Goal: Navigation & Orientation: Find specific page/section

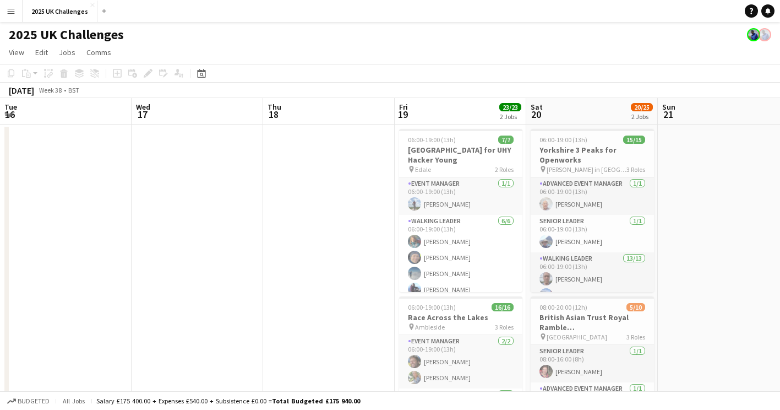
scroll to position [0, 297]
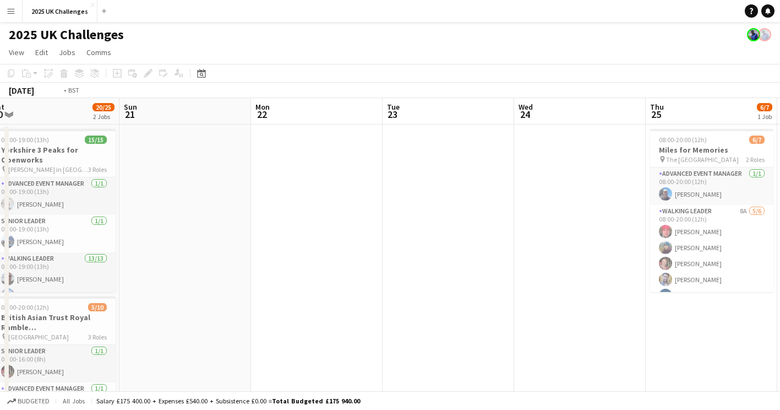
drag, startPoint x: 406, startPoint y: 295, endPoint x: 116, endPoint y: 291, distance: 289.7
click at [100, 296] on app-calendar-viewport "Wed 17 Thu 18 Fri 19 23/23 2 Jobs Sat 20 20/25 2 Jobs Sun 21 Mon 22 Tue 23 Wed …" at bounding box center [390, 315] width 780 height 434
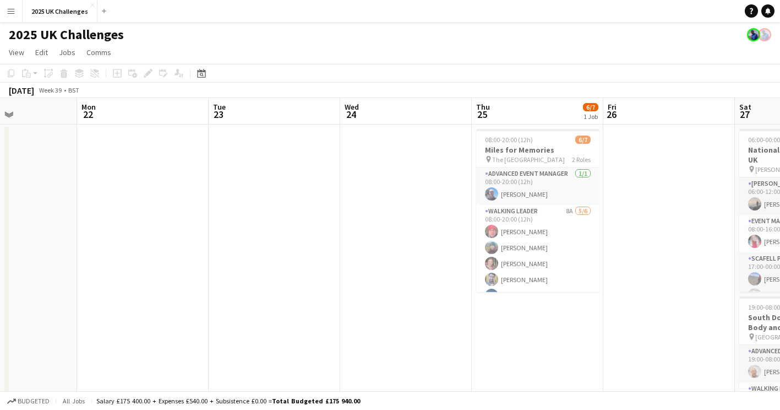
drag, startPoint x: 437, startPoint y: 291, endPoint x: 0, endPoint y: 319, distance: 437.7
click at [0, 320] on html "Menu Boards Boards Boards All jobs Status Workforce Workforce My Workforce Recr…" at bounding box center [390, 275] width 780 height 551
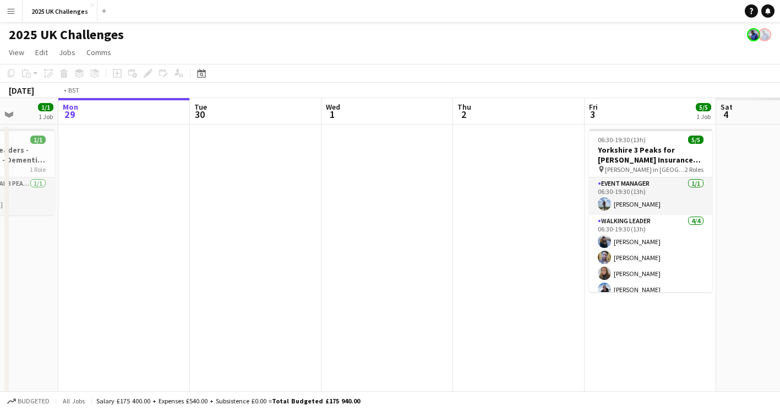
drag, startPoint x: 585, startPoint y: 311, endPoint x: 100, endPoint y: 319, distance: 484.8
click at [63, 327] on app-calendar-viewport "Fri 26 Sat 27 11/11 2 Jobs Sun 28 1/1 1 Job Mon 29 Tue 30 Wed 1 Thu 2 Fri 3 5/5…" at bounding box center [390, 315] width 780 height 434
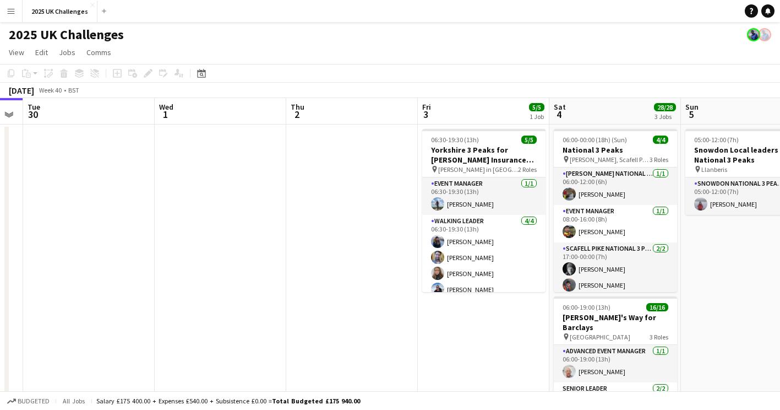
drag, startPoint x: 451, startPoint y: 330, endPoint x: 0, endPoint y: 325, distance: 450.6
click at [0, 327] on html "Menu Boards Boards Boards All jobs Status Workforce Workforce My Workforce Recr…" at bounding box center [390, 359] width 780 height 718
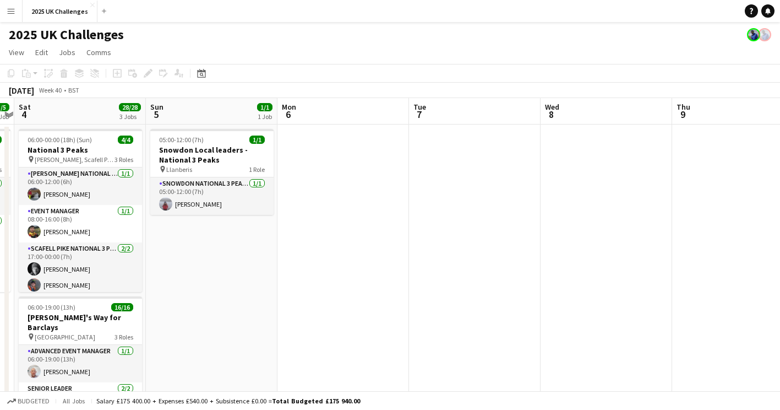
drag, startPoint x: 608, startPoint y: 317, endPoint x: 351, endPoint y: 328, distance: 256.4
click at [351, 328] on app-calendar-viewport "Tue 30 Wed 1 Thu 2 Fri 3 5/5 1 Job Sat 4 28/28 3 Jobs Sun 5 1/1 1 Job Mon 6 Tue…" at bounding box center [390, 398] width 780 height 601
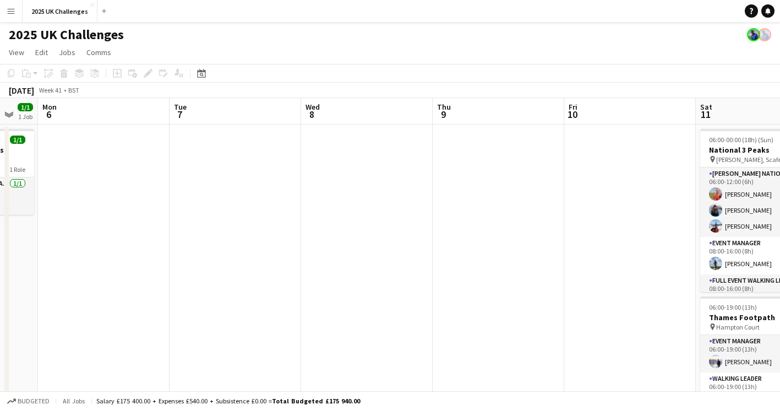
drag, startPoint x: 349, startPoint y: 280, endPoint x: 294, endPoint y: 242, distance: 66.9
click at [111, 232] on app-calendar-viewport "Fri 3 5/5 1 Job Sat 4 28/28 3 Jobs Sun 5 1/1 1 Job Mon 6 Tue 7 Wed 8 Thu 9 Fri …" at bounding box center [390, 398] width 780 height 601
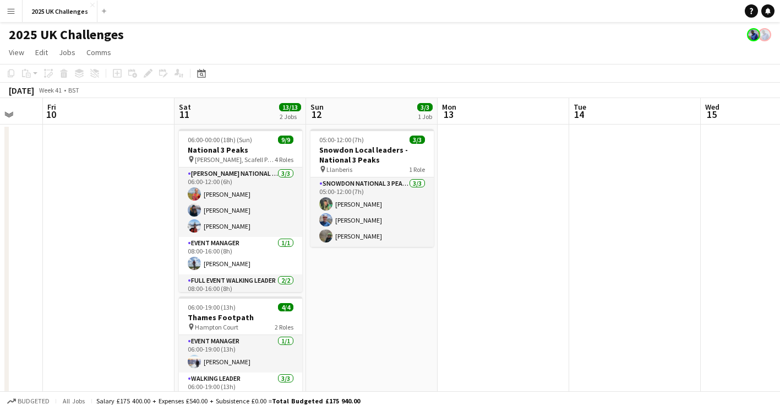
drag, startPoint x: 392, startPoint y: 250, endPoint x: -2, endPoint y: 243, distance: 393.9
click at [0, 243] on html "Menu Boards Boards Boards All jobs Status Workforce Workforce My Workforce Recr…" at bounding box center [390, 359] width 780 height 718
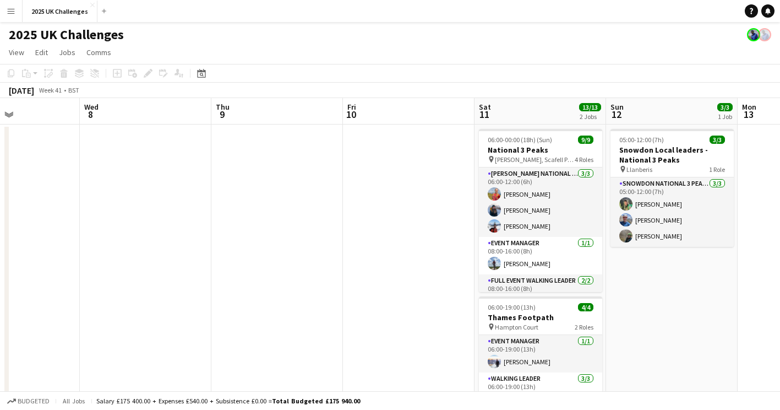
scroll to position [0, 283]
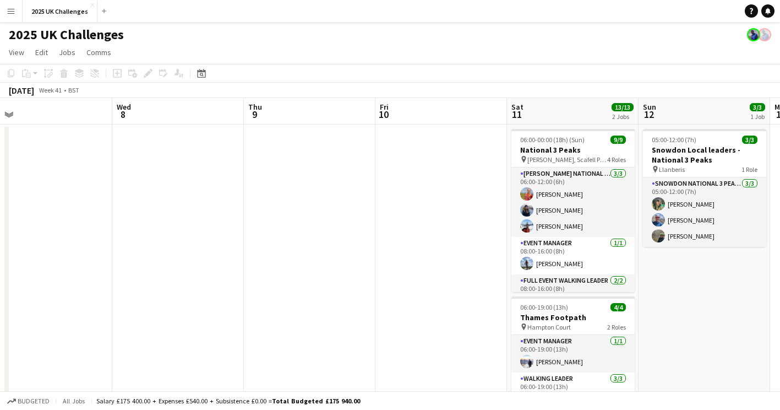
click at [729, 301] on app-calendar-viewport "Sun 5 1/1 1 Job Mon 6 Tue 7 Wed 8 Thu 9 Fri 10 Sat 11 13/13 2 Jobs Sun 12 3/3 1…" at bounding box center [390, 398] width 780 height 601
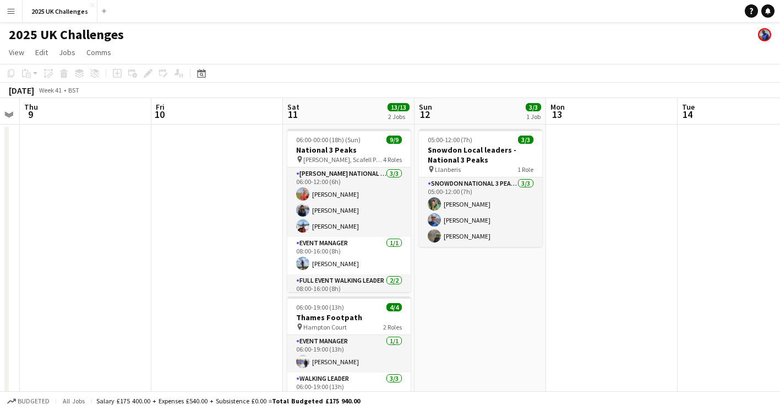
drag, startPoint x: 296, startPoint y: 217, endPoint x: 72, endPoint y: 167, distance: 229.7
click at [73, 167] on app-calendar-viewport "Mon 6 Tue 7 Wed 8 Thu 9 Fri 10 Sat 11 13/13 2 Jobs Sun 12 3/3 1 Job Mon 13 Tue …" at bounding box center [390, 307] width 780 height 418
